Goal: Task Accomplishment & Management: Complete application form

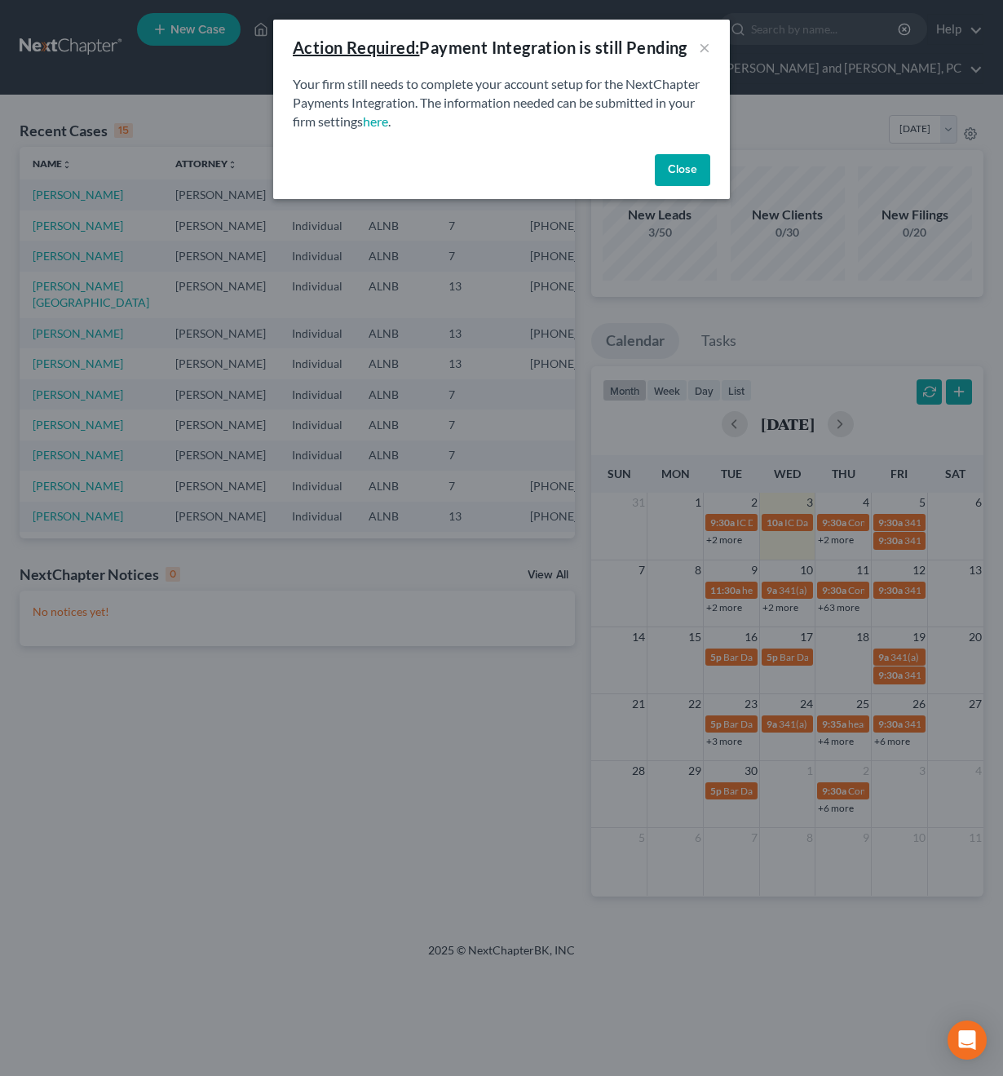
click at [692, 162] on button "Close" at bounding box center [682, 170] width 55 height 33
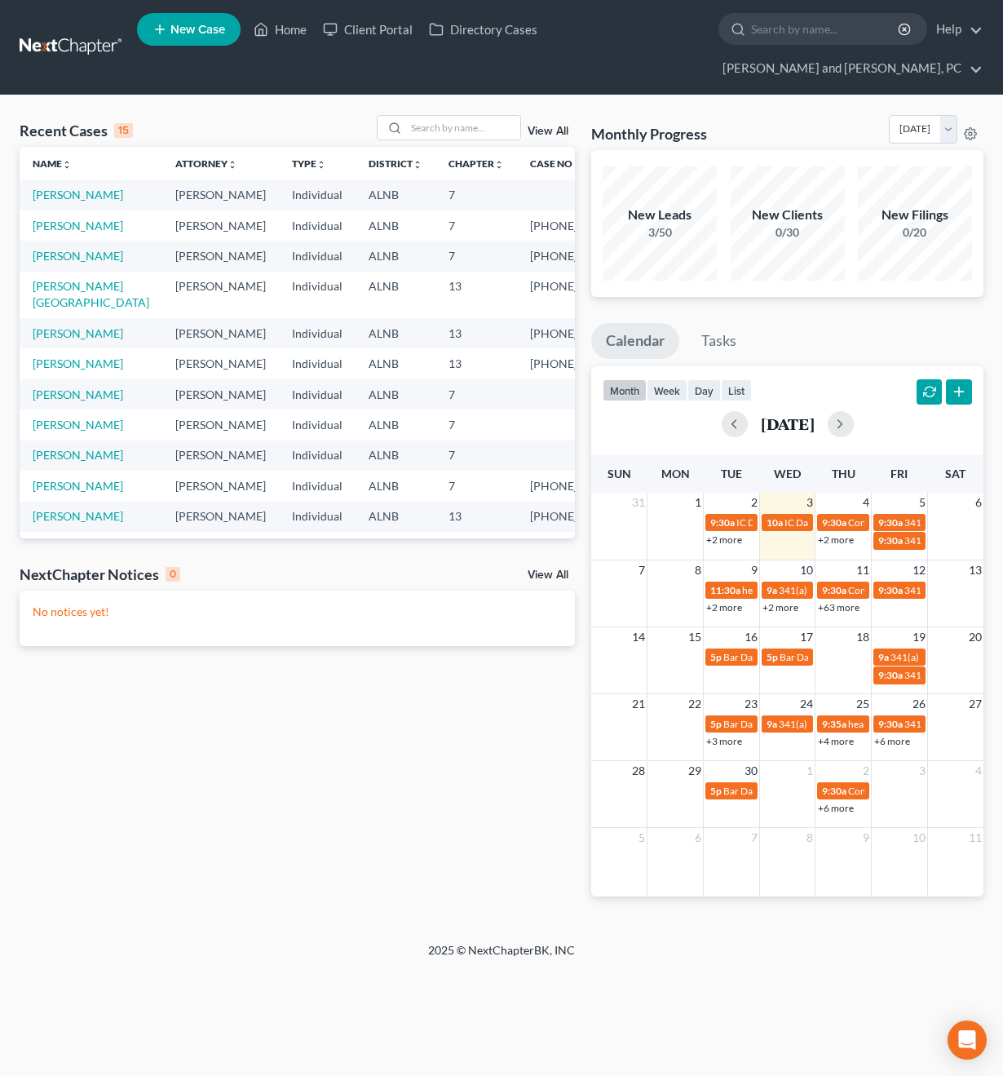
click at [199, 34] on span "New Case" at bounding box center [197, 30] width 55 height 12
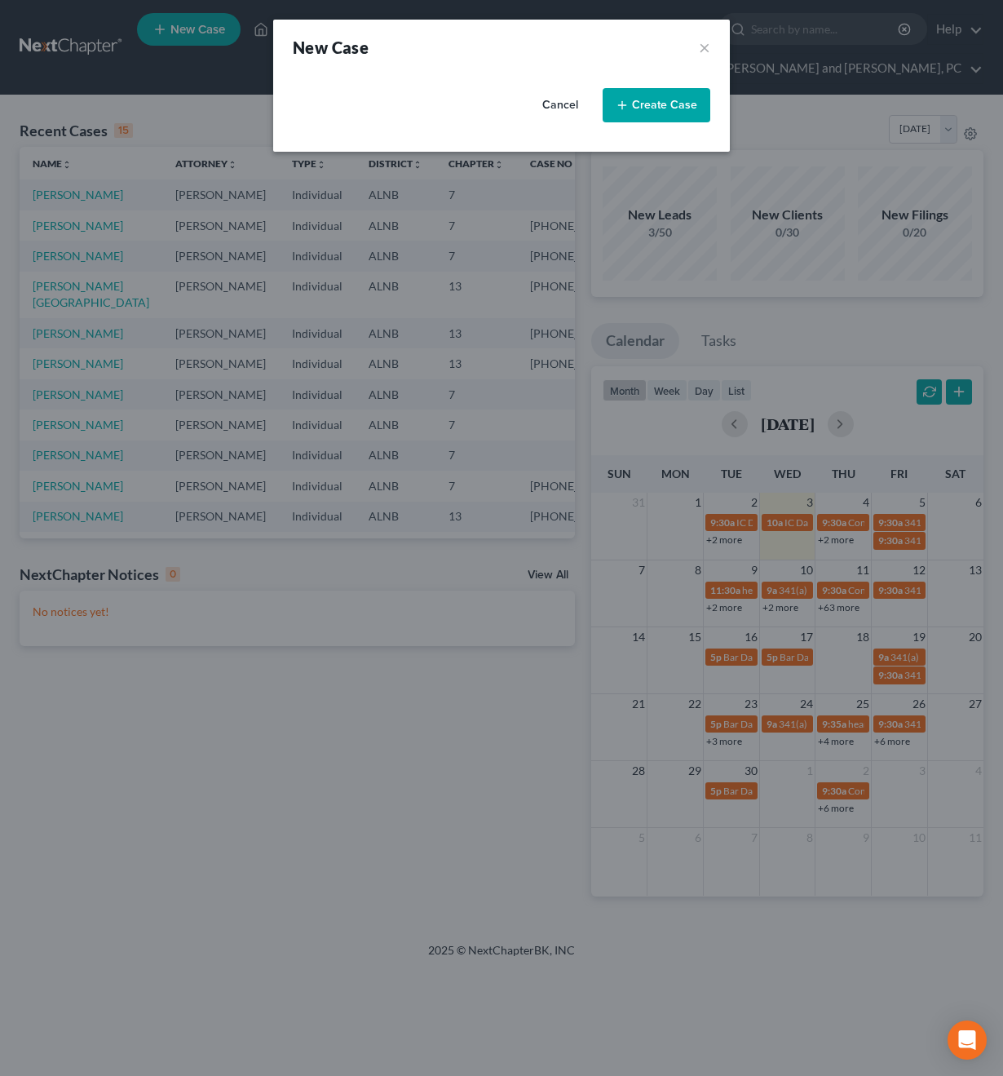
select select "1"
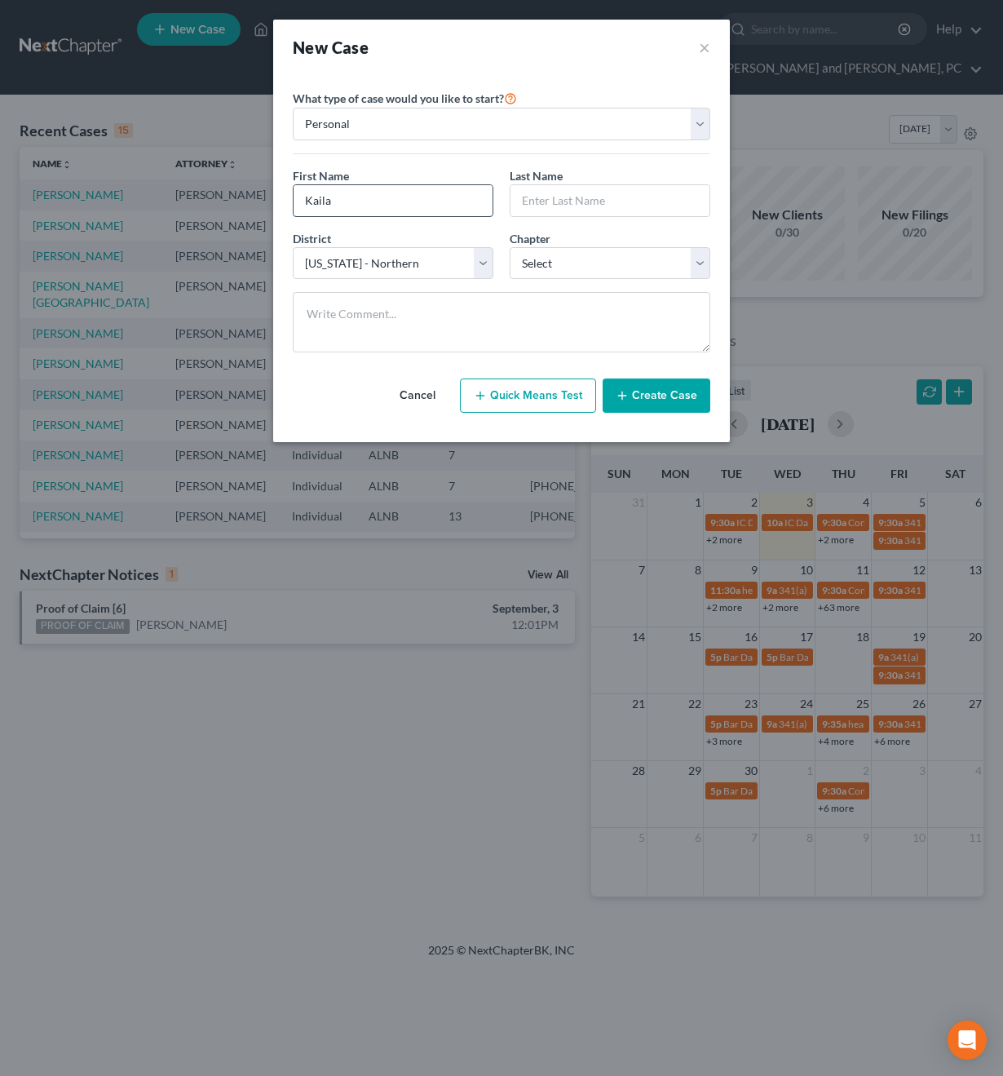
type input "Kaila"
type input "Johnson"
click at [601, 298] on textarea at bounding box center [502, 322] width 418 height 60
click at [584, 264] on select "Select 7 11 12 13" at bounding box center [610, 263] width 201 height 33
select select "3"
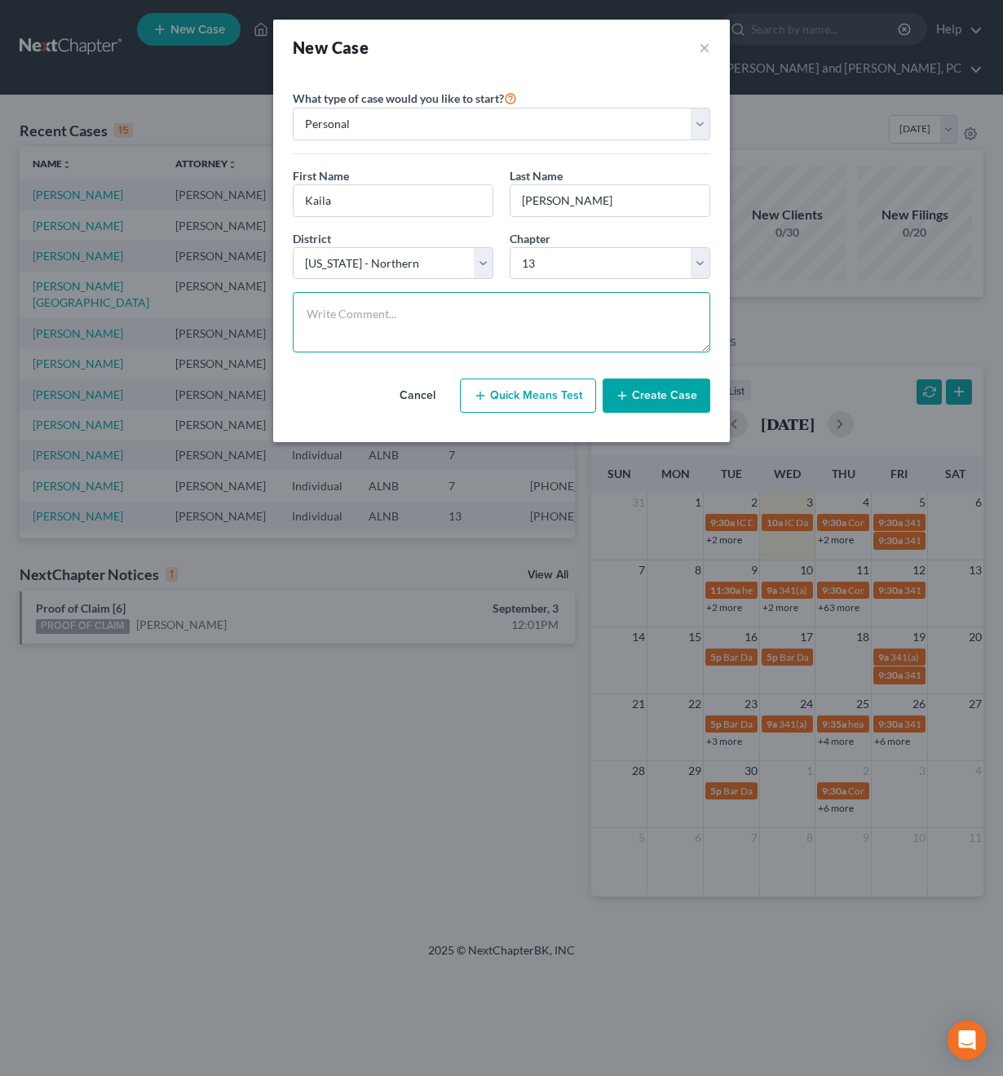
click at [561, 329] on textarea at bounding box center [502, 322] width 418 height 60
type textarea "Chapter 13 due to title pawn"
click at [661, 386] on button "Create Case" at bounding box center [657, 395] width 108 height 34
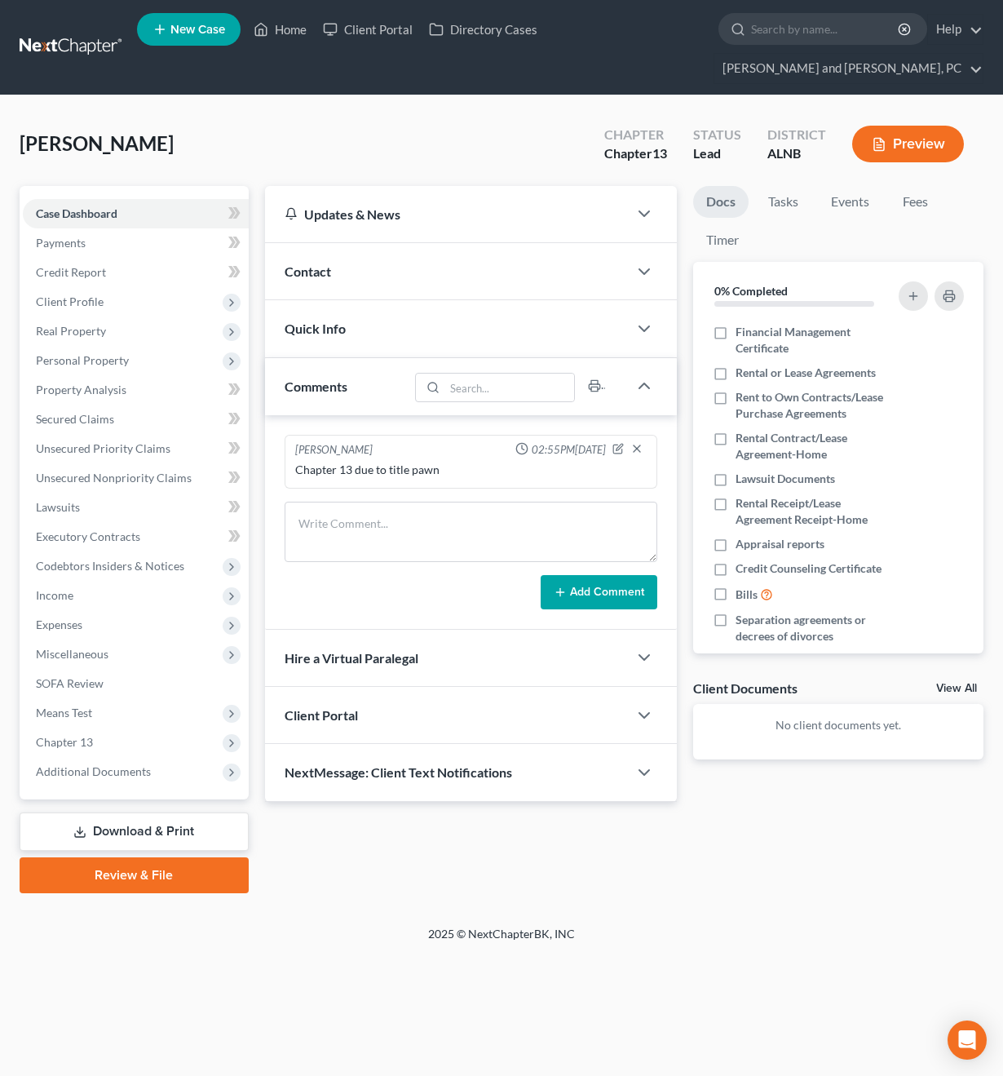
click at [371, 244] on div "Contact" at bounding box center [447, 271] width 364 height 56
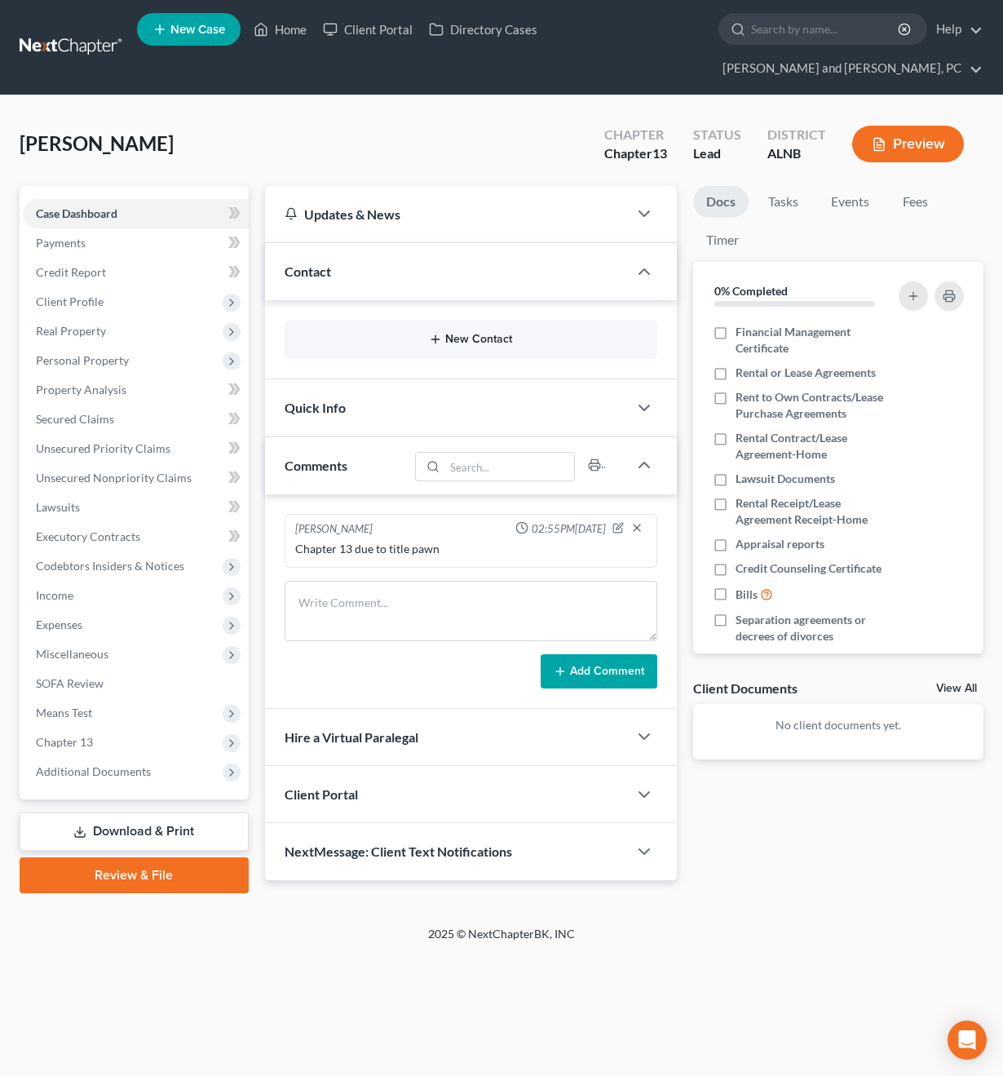
click at [378, 333] on button "New Contact" at bounding box center [471, 339] width 347 height 13
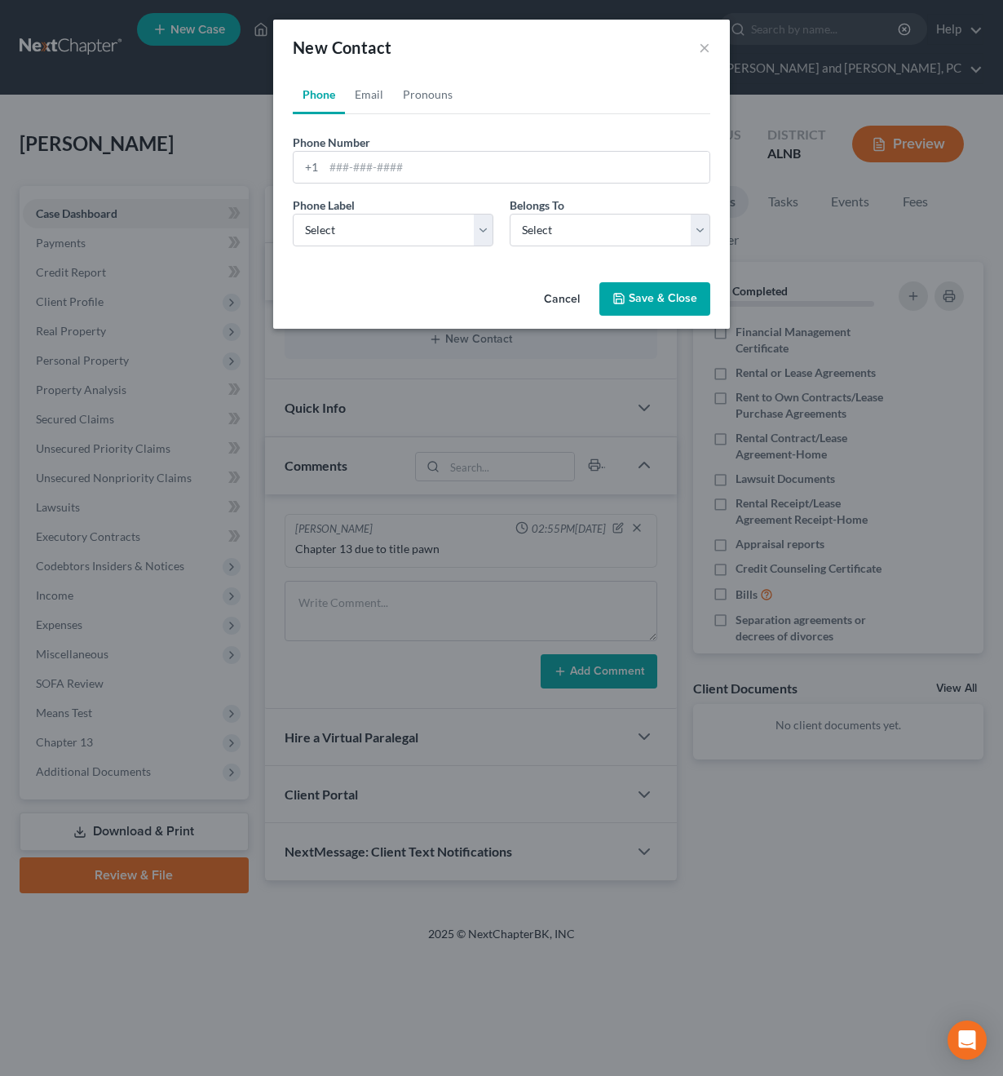
click at [391, 256] on div "Phone Label * Select Mobile Home Work Other Belongs To * Select Client Other" at bounding box center [502, 228] width 434 height 63
click at [375, 161] on input "tel" at bounding box center [517, 167] width 386 height 31
type input "2564057661"
select select "1"
select select "0"
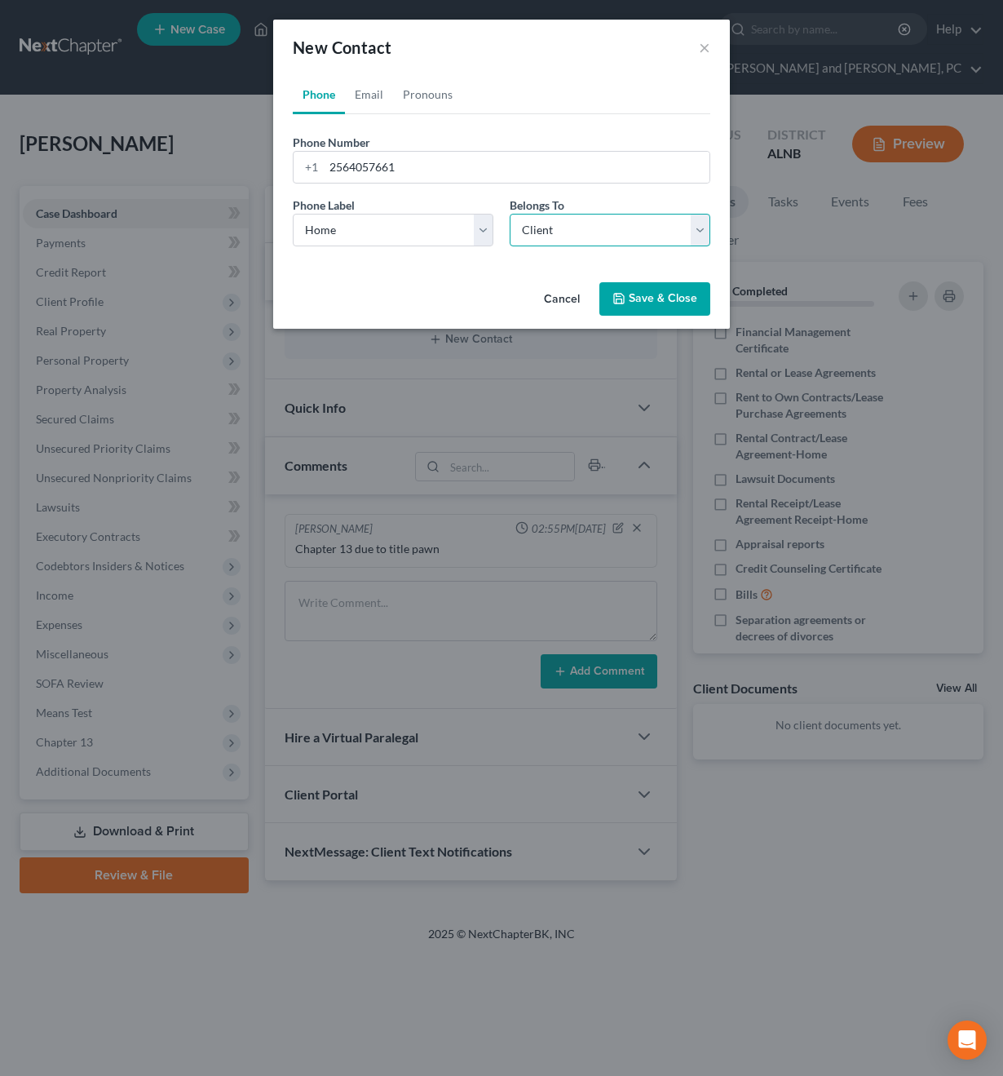
select select "0"
click at [374, 103] on link "Email" at bounding box center [369, 94] width 48 height 39
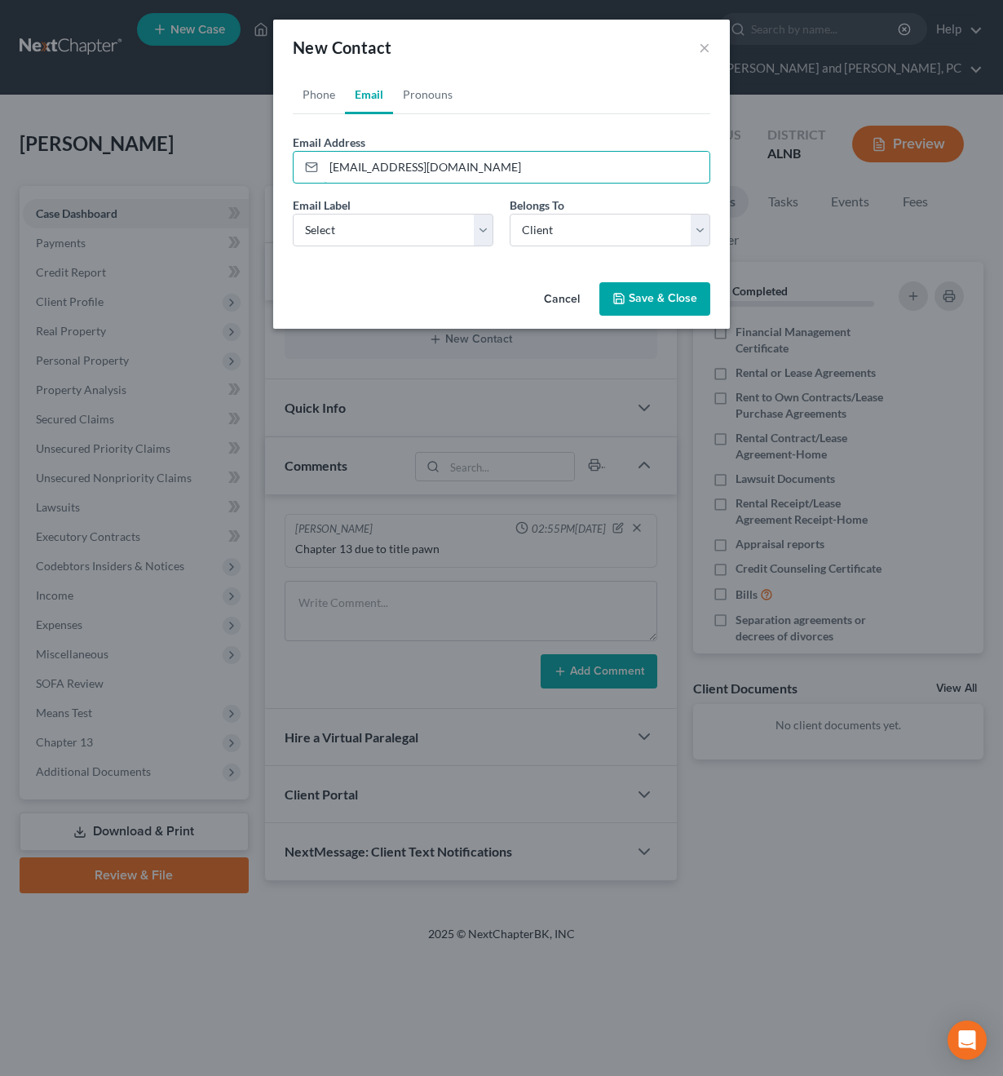
type input "kailajohnson2020@gmail.com"
click at [636, 298] on button "Save & Close" at bounding box center [654, 299] width 111 height 34
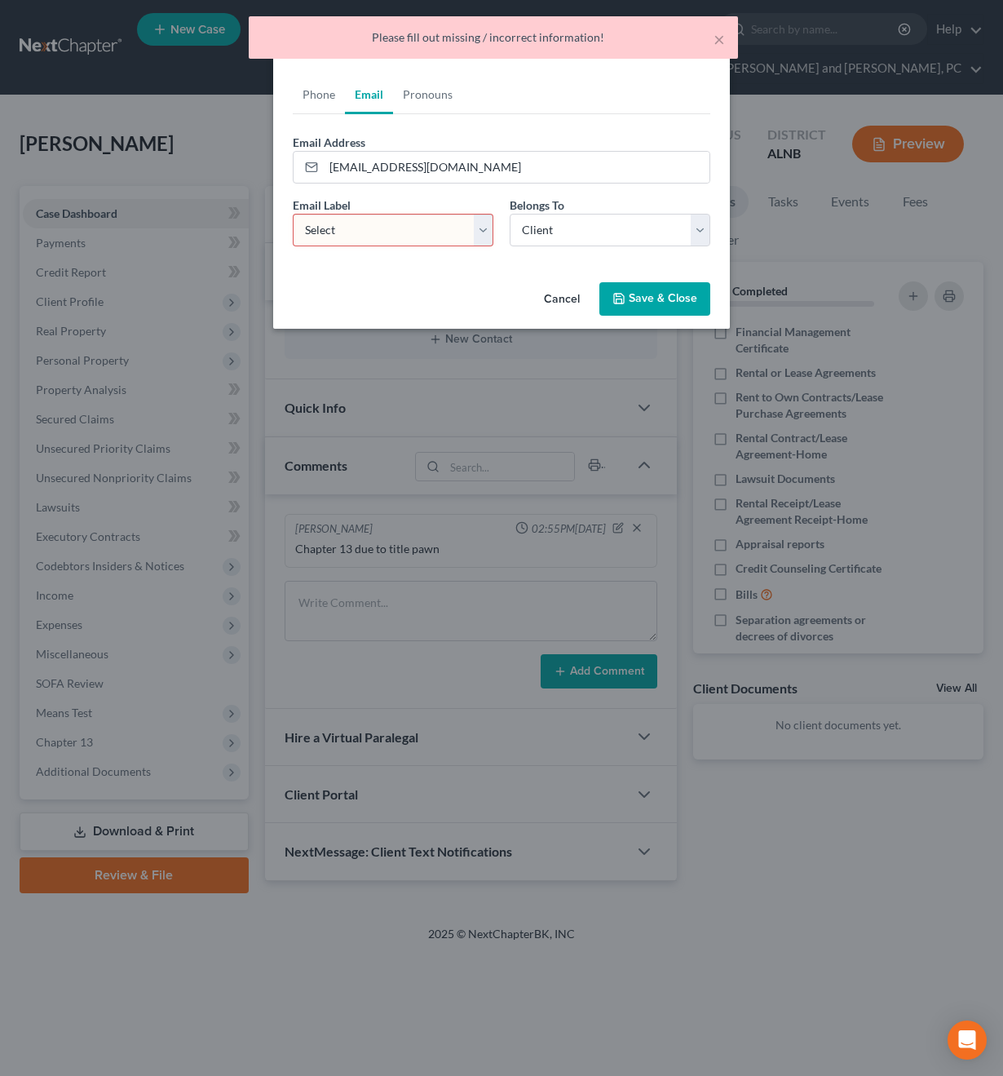
select select "0"
click at [688, 302] on button "Save & Close" at bounding box center [654, 299] width 111 height 34
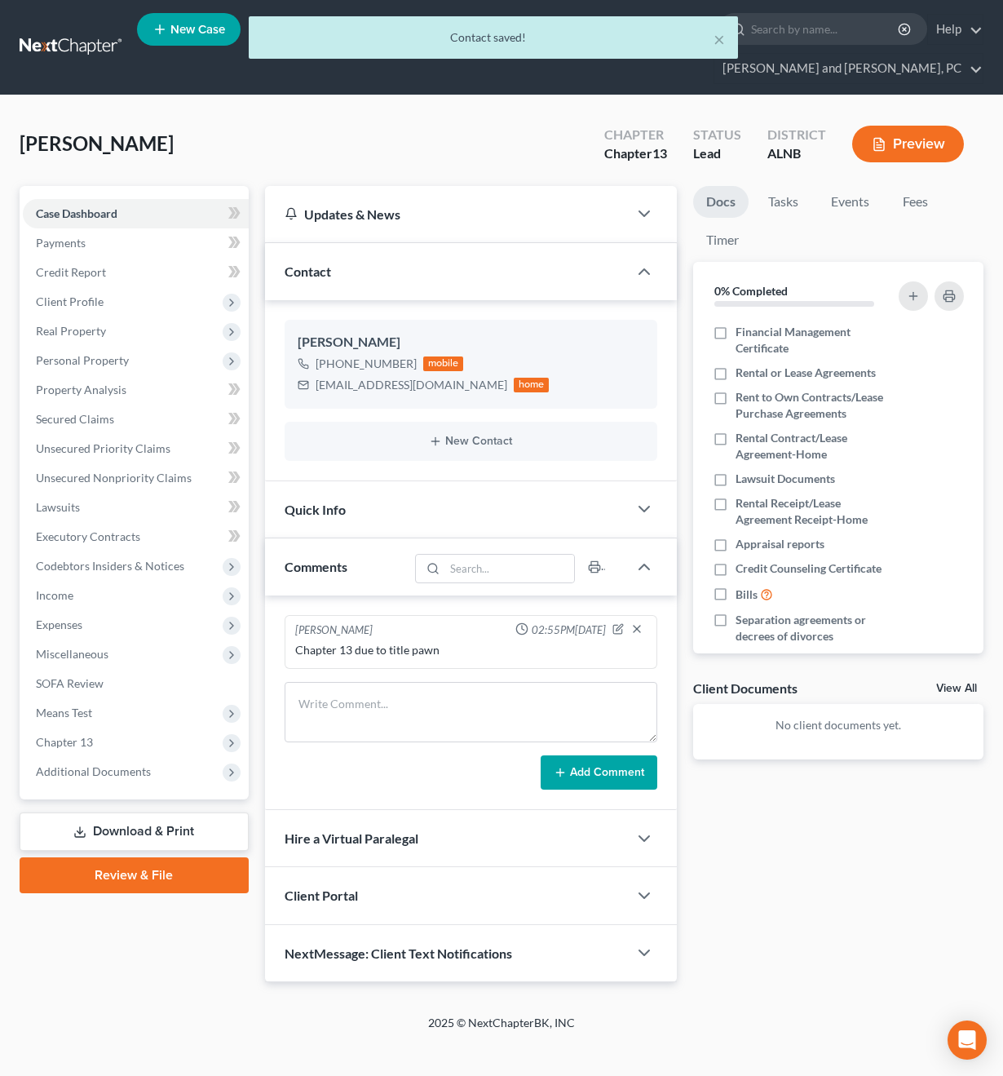
click at [436, 871] on div "Client Portal" at bounding box center [447, 895] width 364 height 56
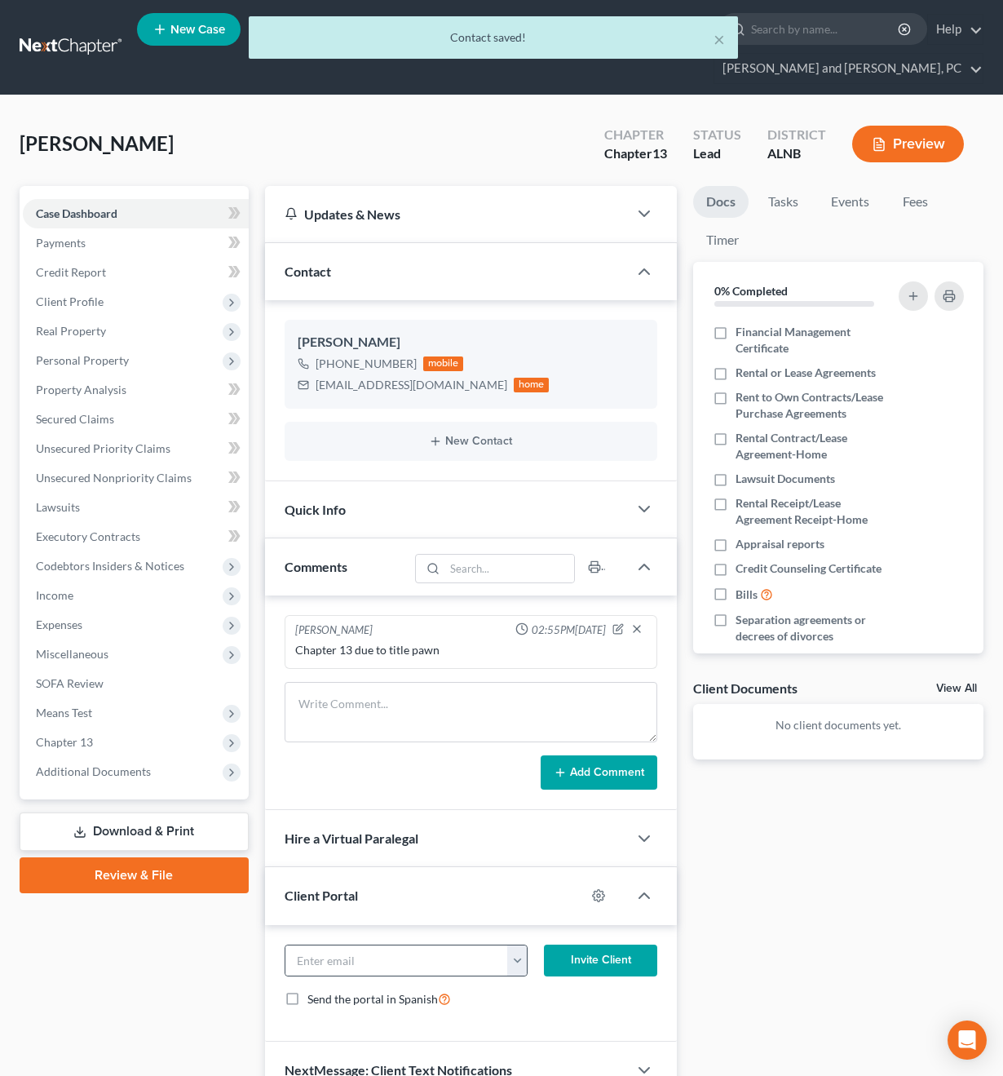
click at [512, 945] on button "button" at bounding box center [517, 960] width 20 height 31
click at [546, 983] on link "kailajohnson2020@gmail.com" at bounding box center [618, 997] width 223 height 28
type input "kailajohnson2020@gmail.com"
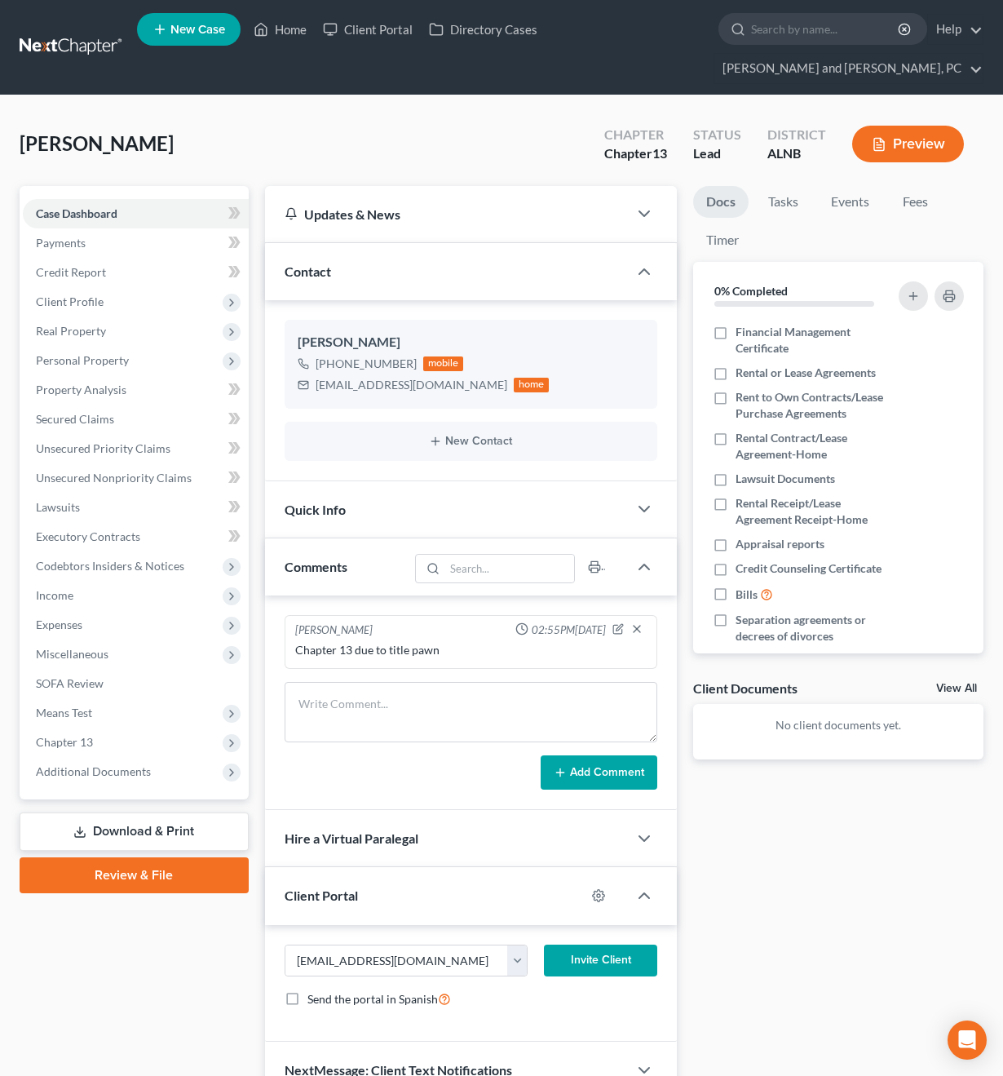
click at [573, 944] on button "Invite Client" at bounding box center [600, 960] width 113 height 33
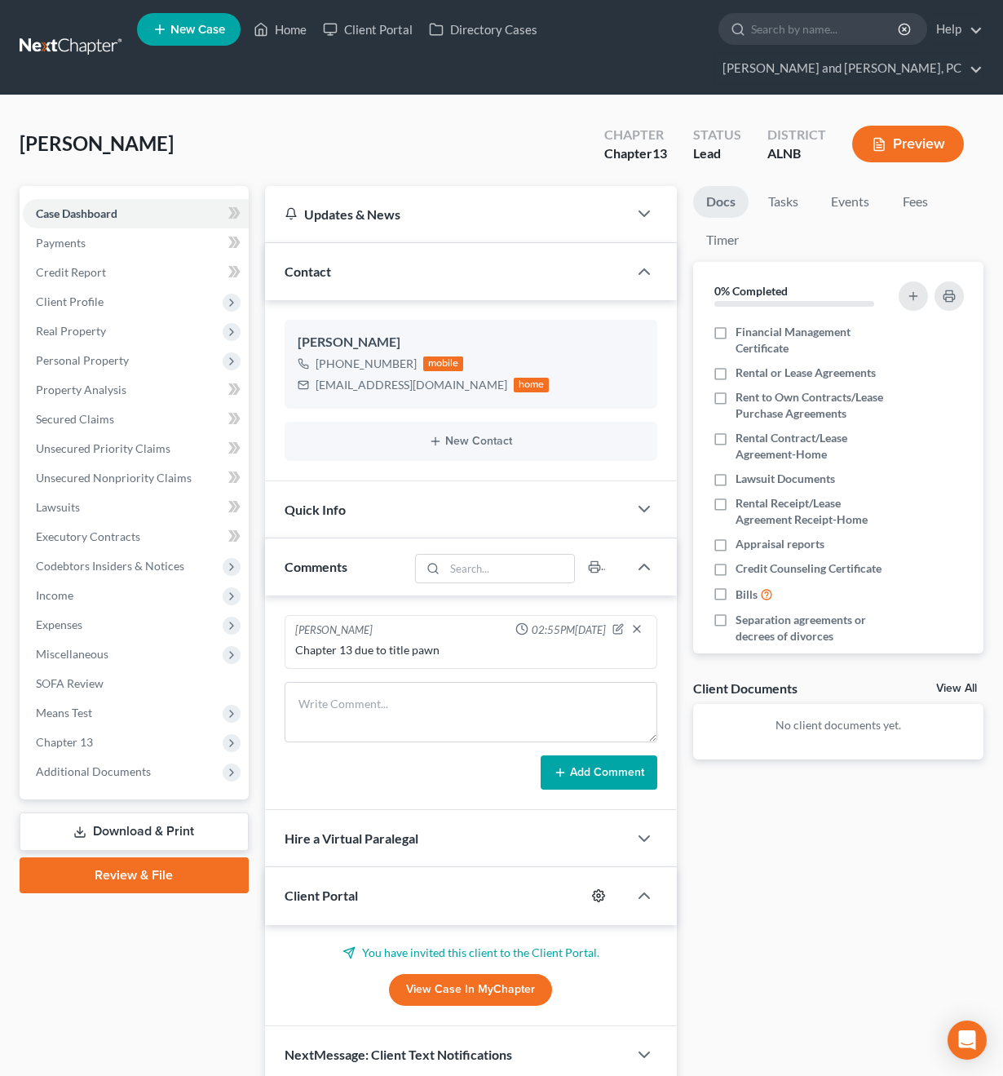
click at [596, 889] on icon "button" at bounding box center [598, 895] width 13 height 13
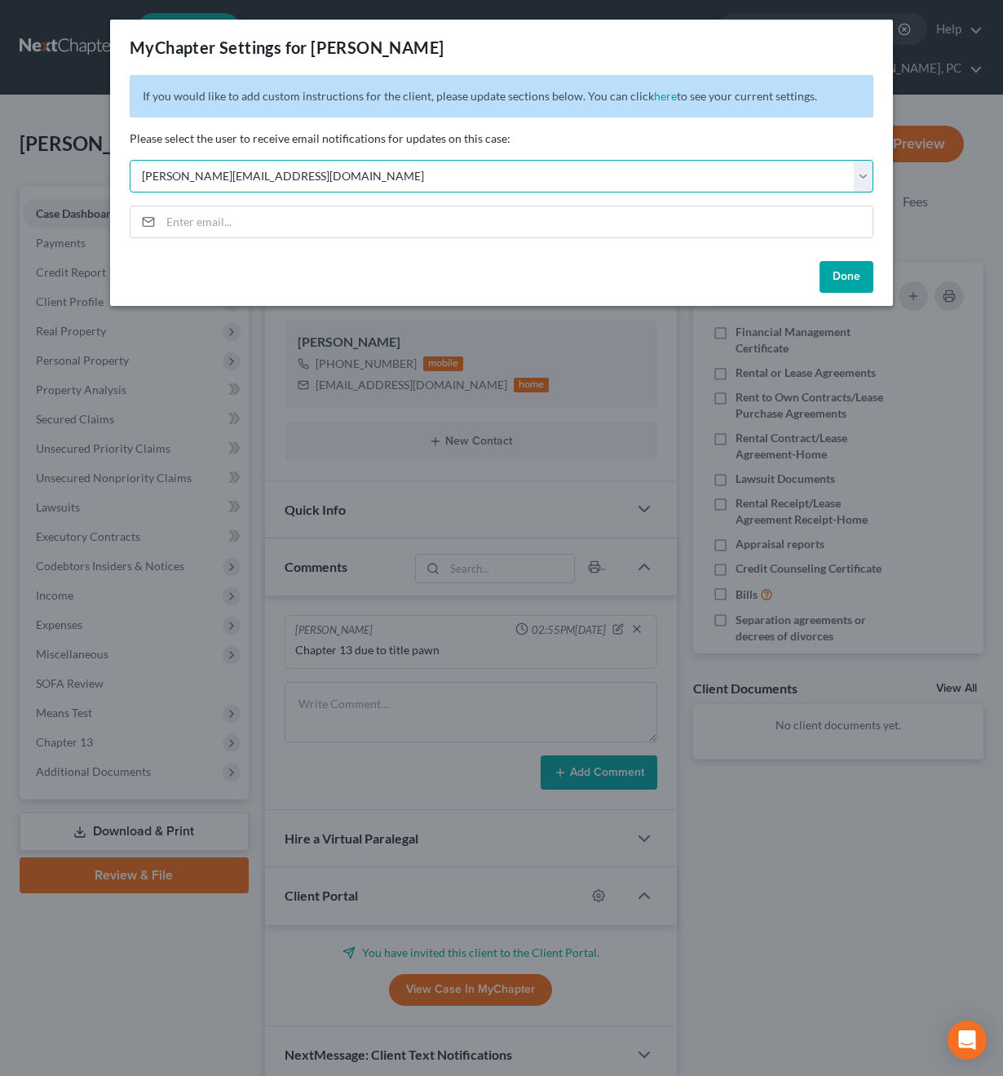
select select "1"
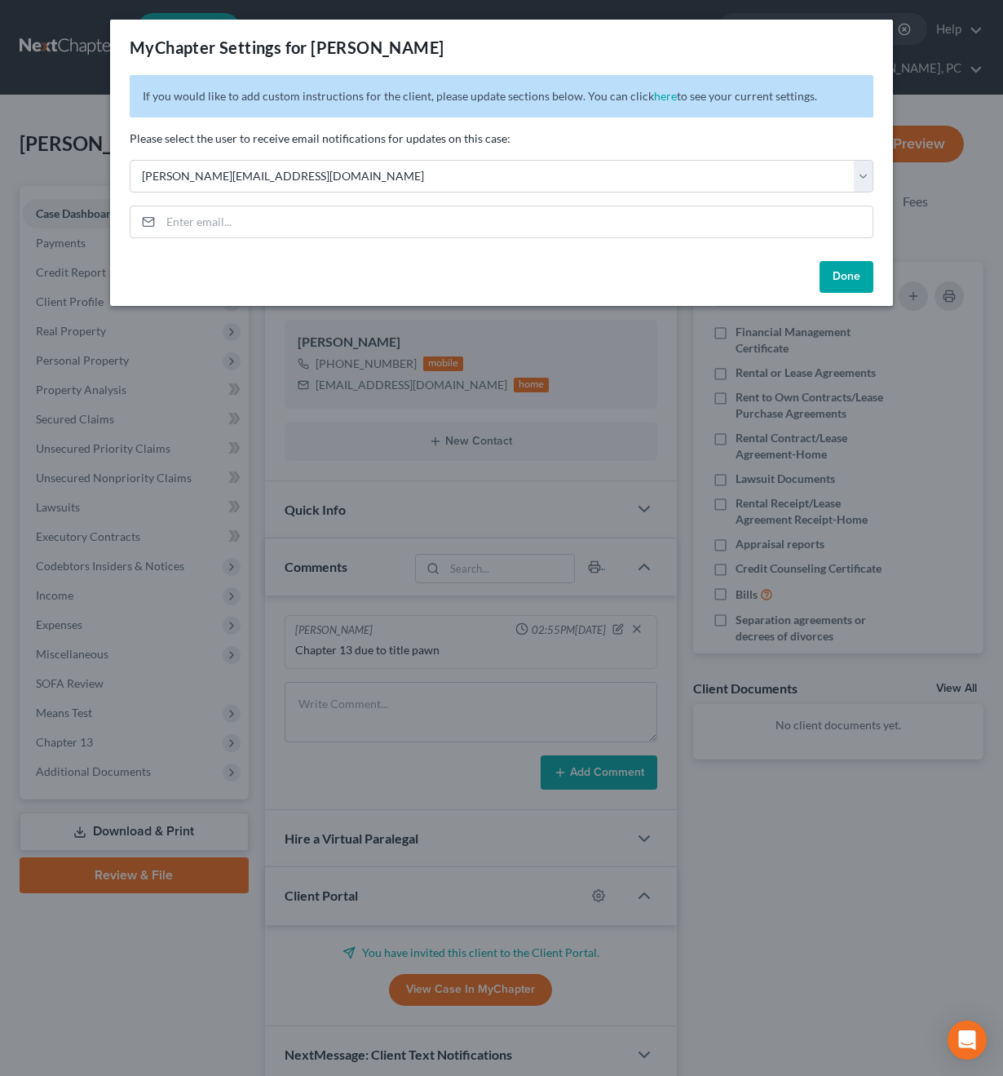
click at [838, 283] on button "Done" at bounding box center [847, 277] width 54 height 33
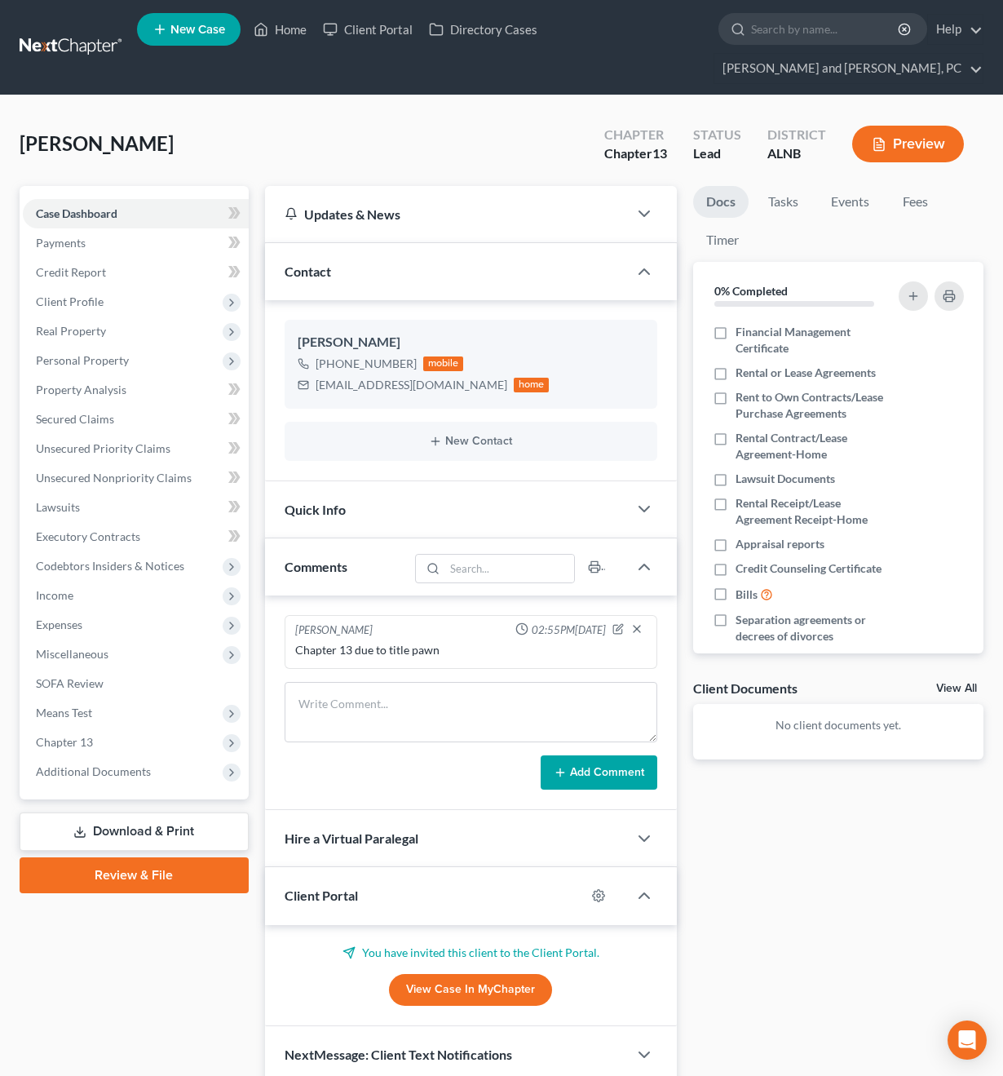
click at [485, 1046] on span "NextMessage: Client Text Notifications" at bounding box center [399, 1053] width 228 height 15
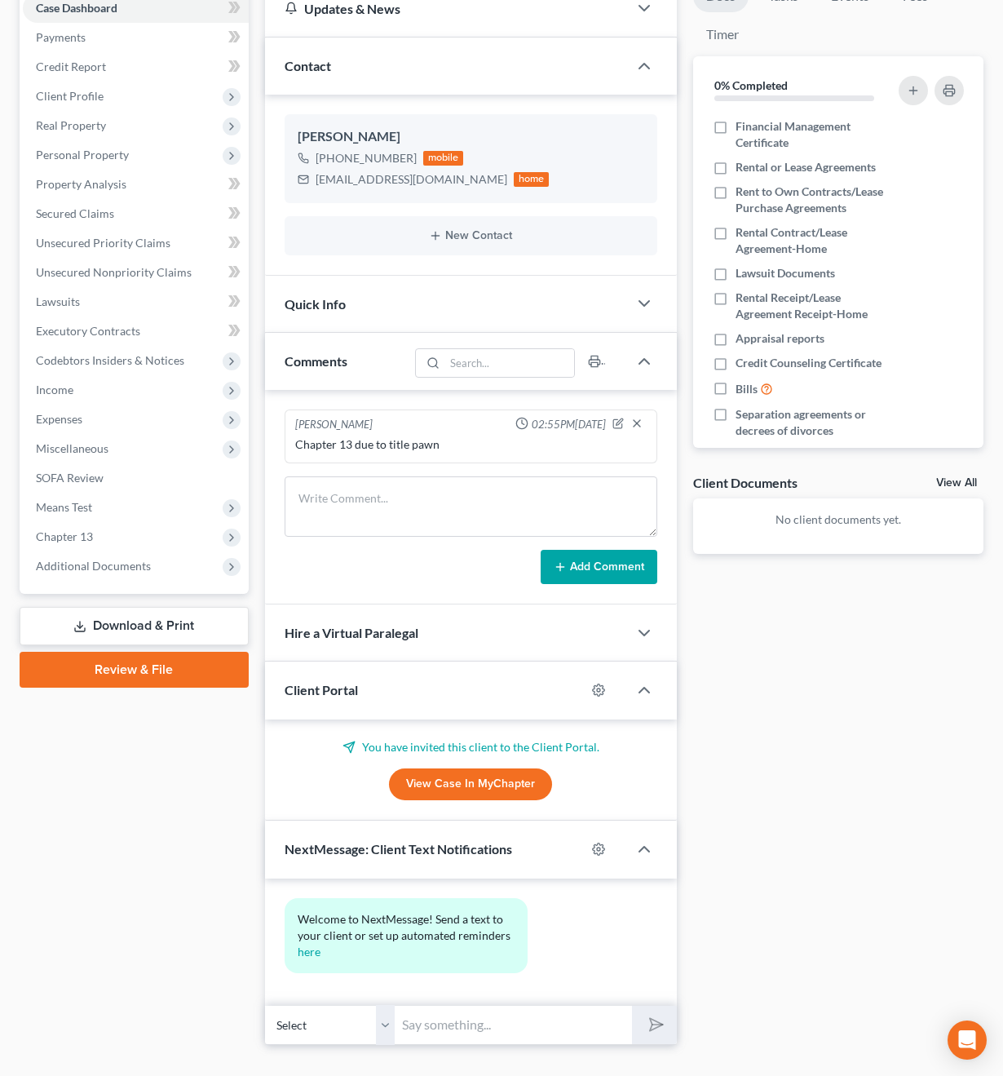
scroll to position [205, 0]
click at [599, 848] on circle "button" at bounding box center [598, 849] width 3 height 3
select select "0"
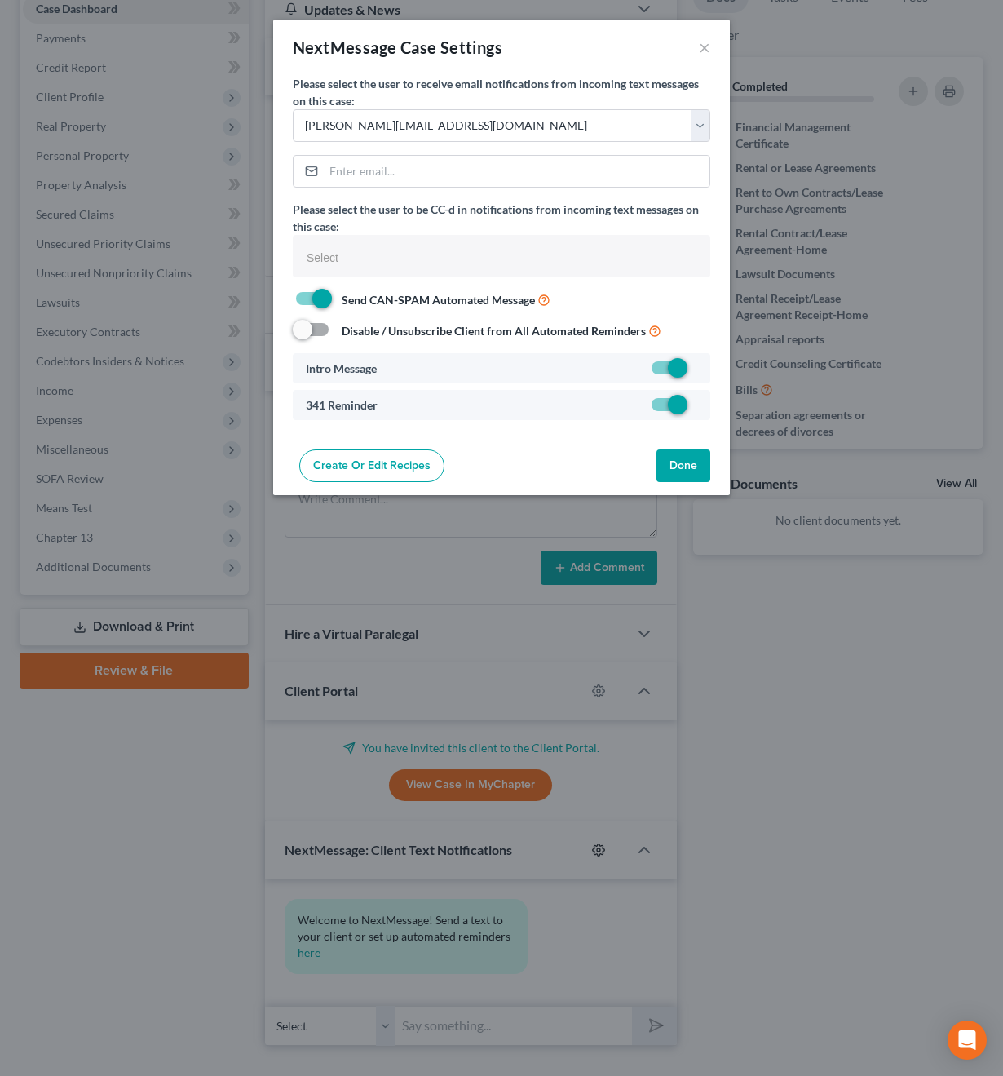
select select
select select "1"
click at [694, 458] on button "Done" at bounding box center [684, 465] width 54 height 33
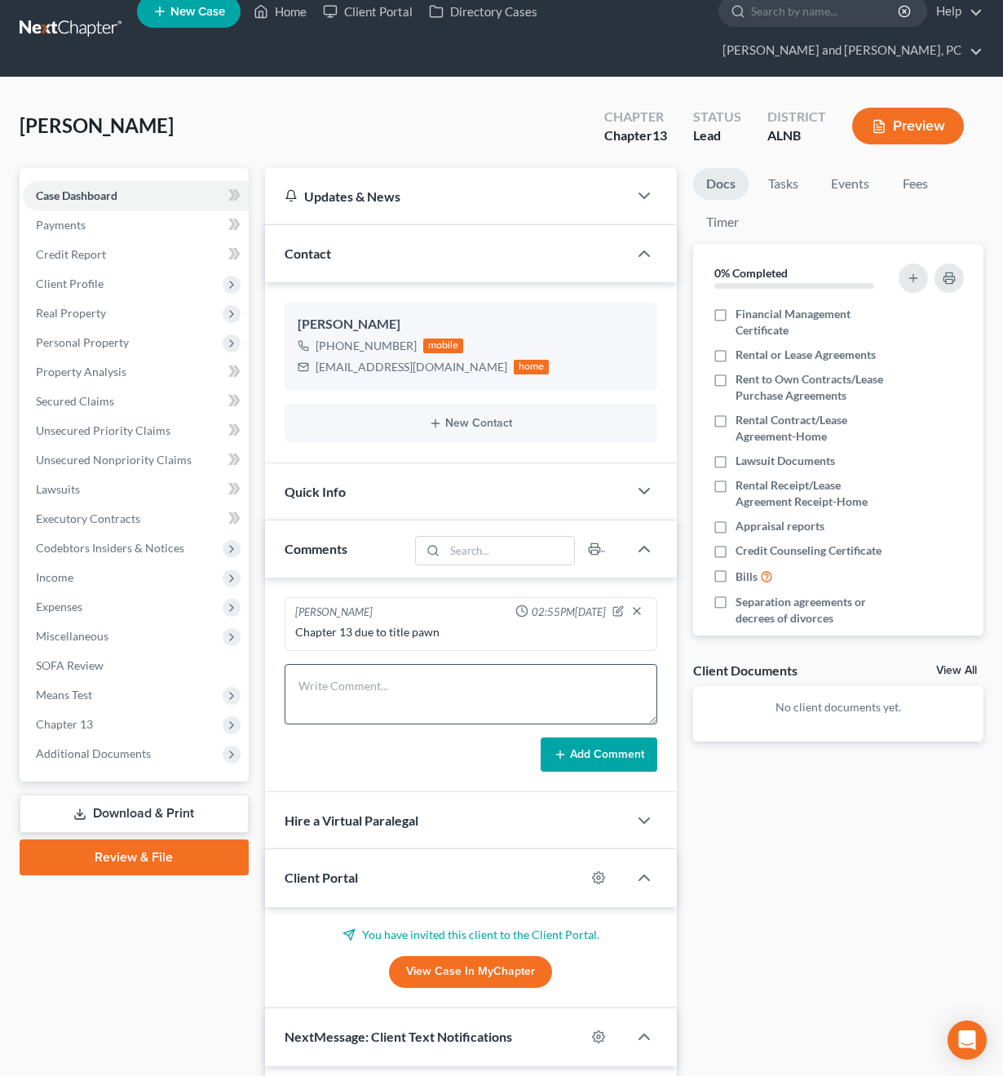
scroll to position [0, 0]
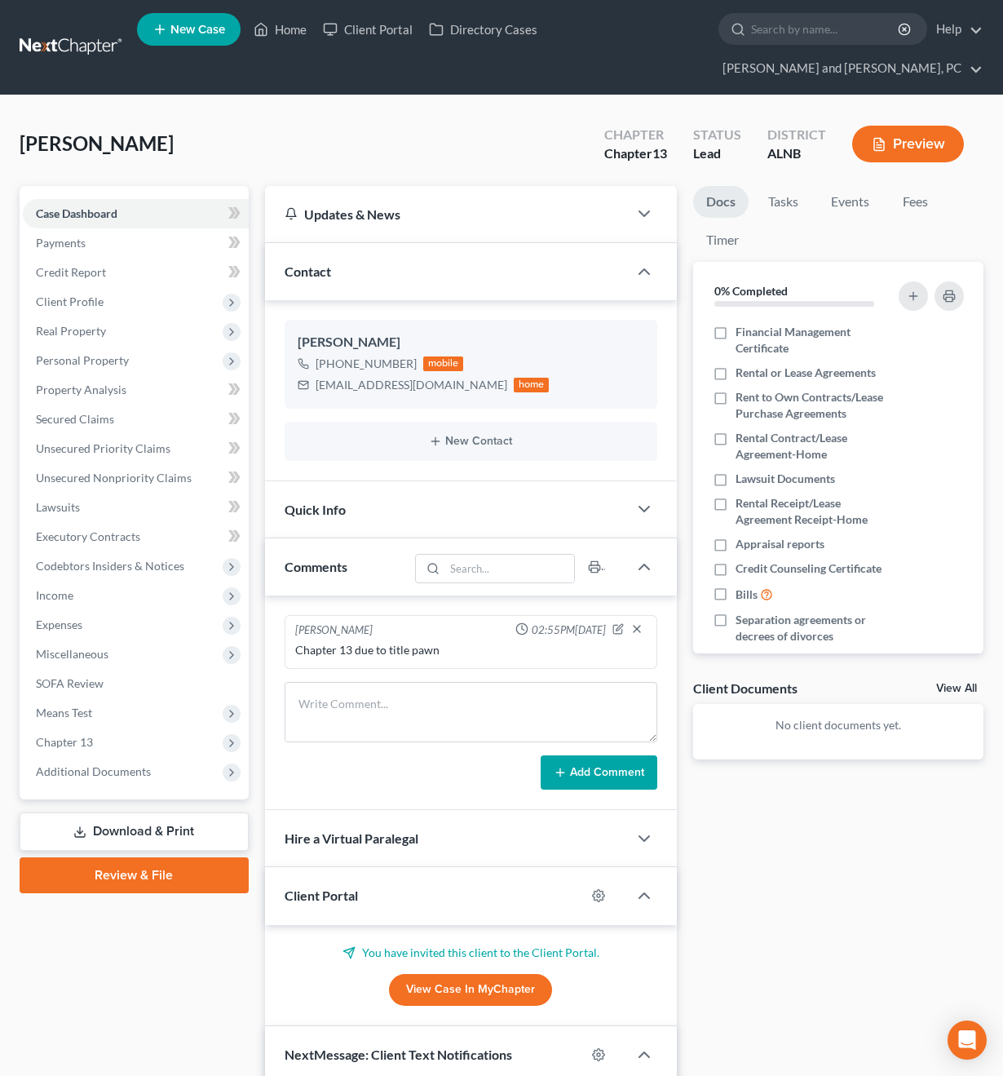
click at [376, 484] on div "Quick Info" at bounding box center [447, 509] width 364 height 56
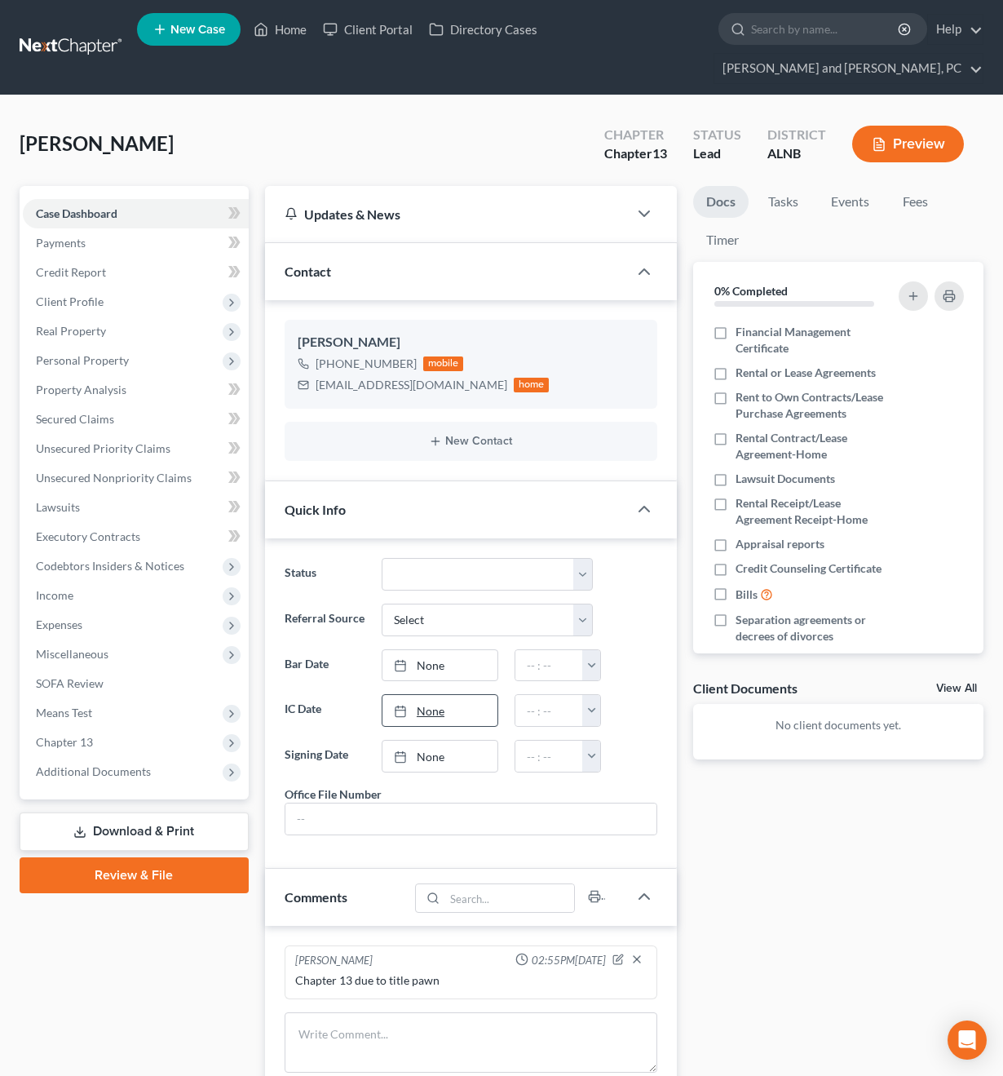
click at [445, 695] on link "None" at bounding box center [439, 710] width 115 height 31
click at [595, 695] on button "button" at bounding box center [591, 710] width 18 height 31
click at [626, 802] on link "3:00pm" at bounding box center [628, 816] width 91 height 28
type input "3:00pm"
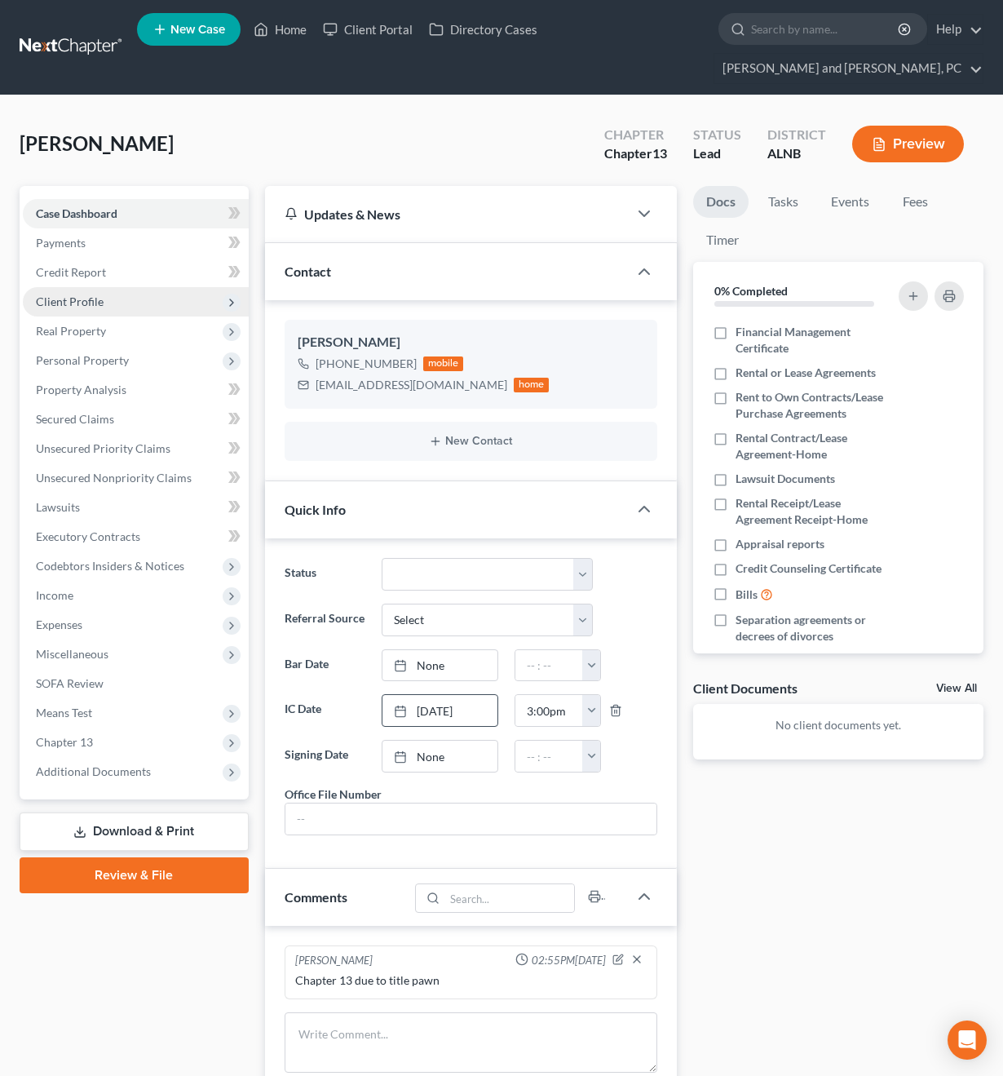
click at [95, 294] on span "Client Profile" at bounding box center [70, 301] width 68 height 14
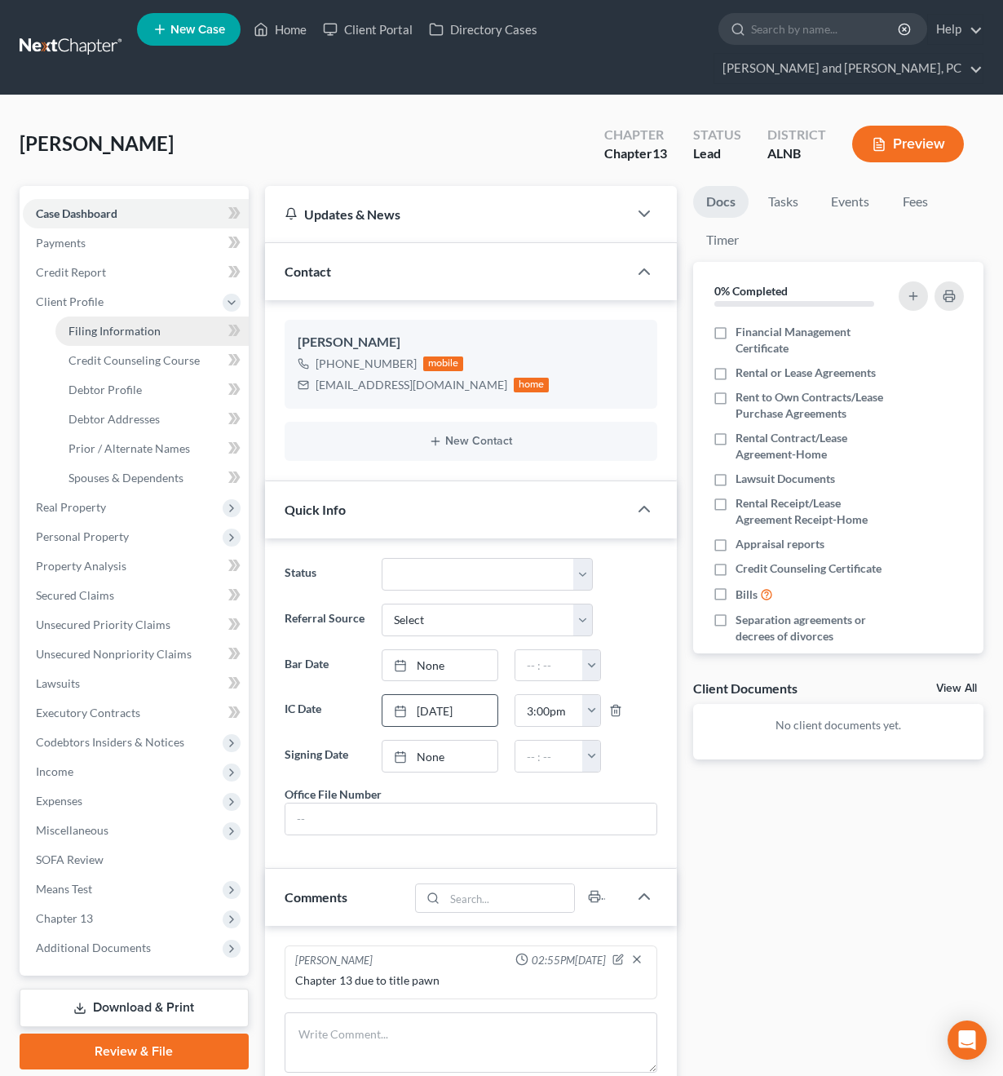
click at [99, 324] on span "Filing Information" at bounding box center [115, 331] width 92 height 14
select select "1"
select select "0"
select select "3"
select select "1"
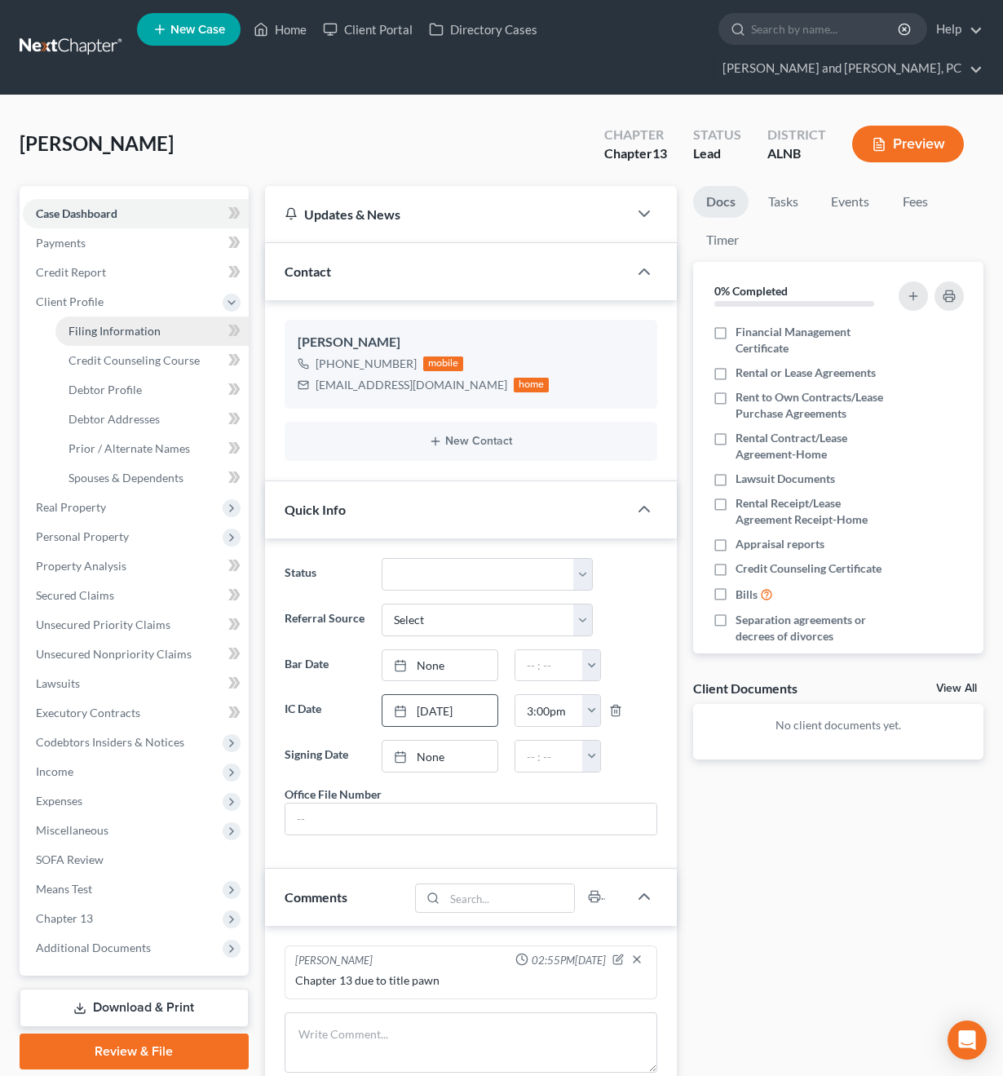
select select "0"
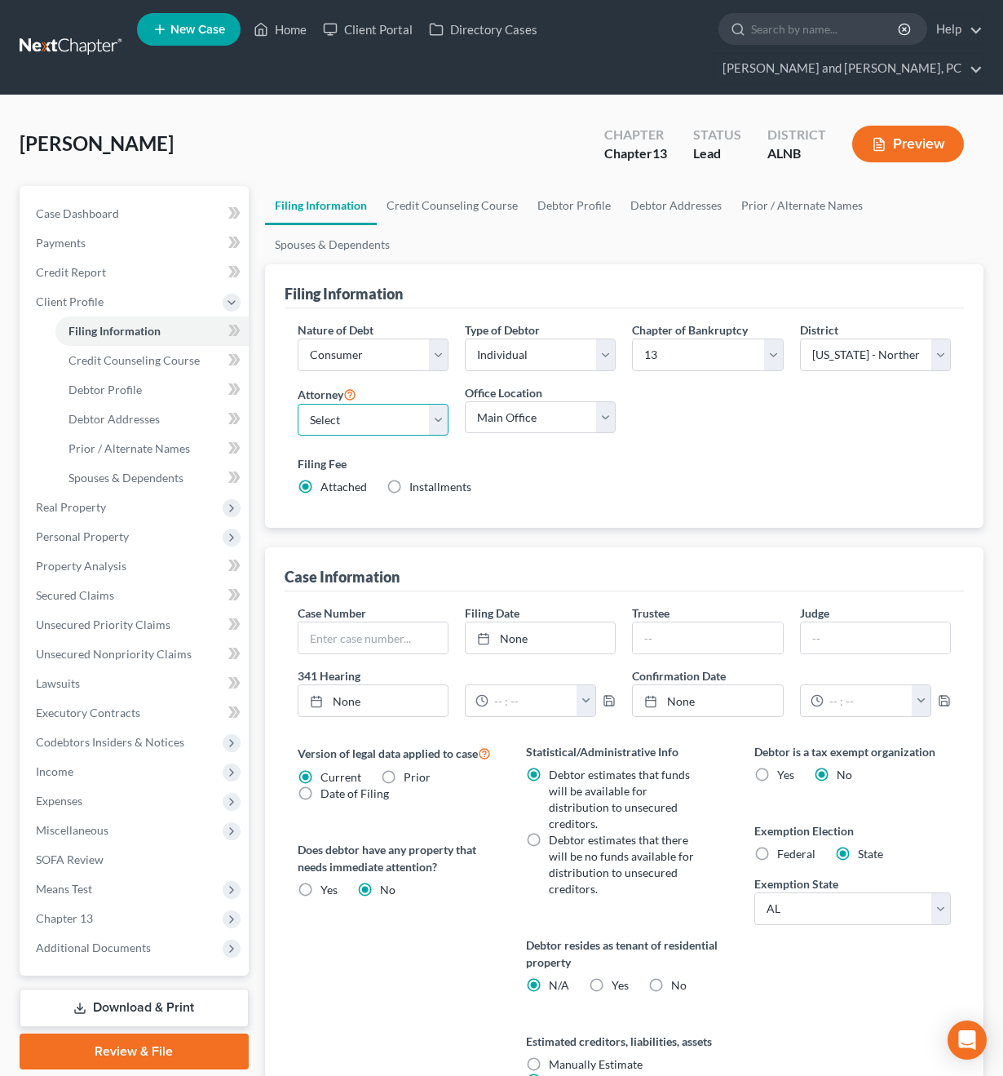
click at [313, 404] on select "Select John W. Jennings, Jr. - ALNB Christopher Messer - ALNB Christopher Messe…" at bounding box center [373, 420] width 151 height 33
select select "1"
click at [494, 401] on select "Main Office Anniston" at bounding box center [540, 417] width 151 height 33
select select "0"
click at [62, 33] on link at bounding box center [72, 47] width 104 height 29
